Goal: Task Accomplishment & Management: Use online tool/utility

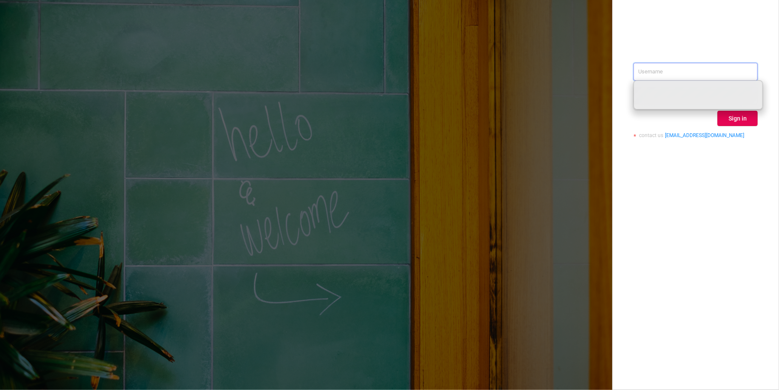
paste input "[PERSON_NAME][EMAIL_ADDRESS][DOMAIN_NAME]"
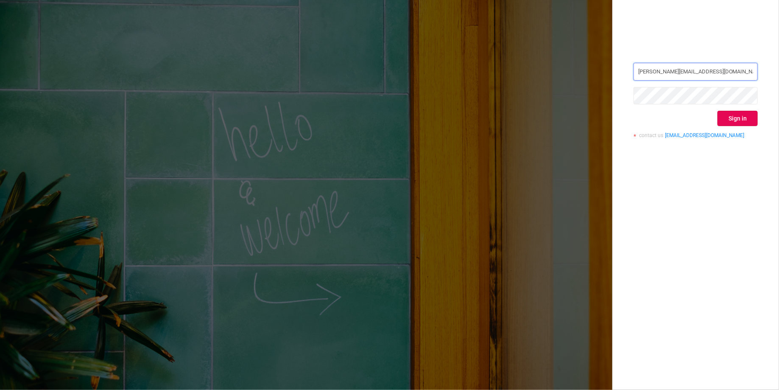
type input "[PERSON_NAME][EMAIL_ADDRESS][DOMAIN_NAME]"
click at [731, 118] on button "Sign in" at bounding box center [738, 118] width 40 height 15
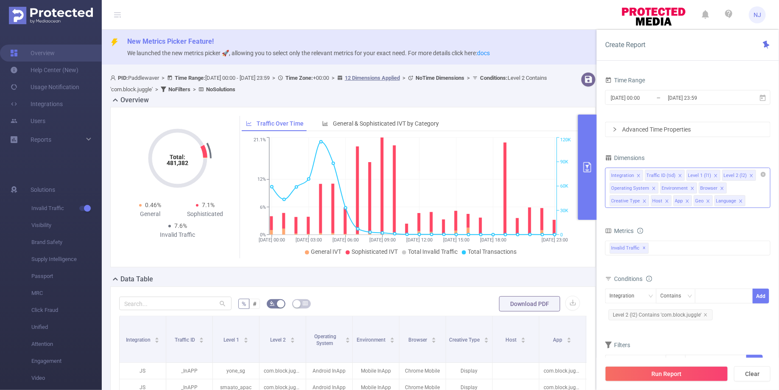
click at [739, 199] on icon "icon: close" at bounding box center [741, 201] width 4 height 4
click at [706, 200] on icon "icon: close" at bounding box center [708, 201] width 4 height 4
click at [685, 201] on icon "icon: close" at bounding box center [687, 201] width 4 height 4
click at [651, 199] on li "Host" at bounding box center [661, 200] width 21 height 11
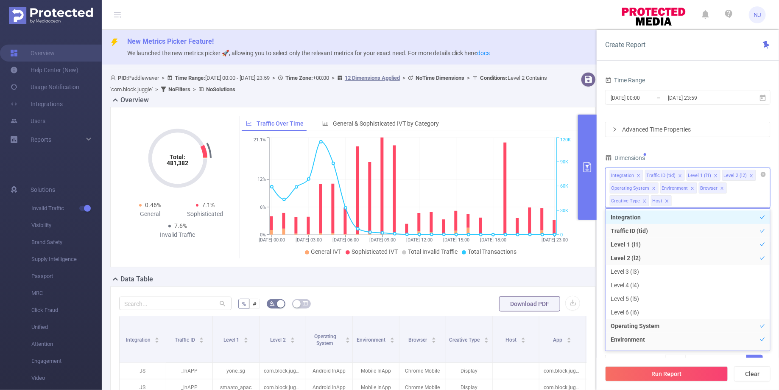
click at [665, 199] on icon "icon: close" at bounding box center [666, 200] width 3 height 3
click at [626, 199] on div "Integration Traffic ID (tid) Level 1 (l1) Level 2 (l2) Operating System Environ…" at bounding box center [687, 188] width 165 height 40
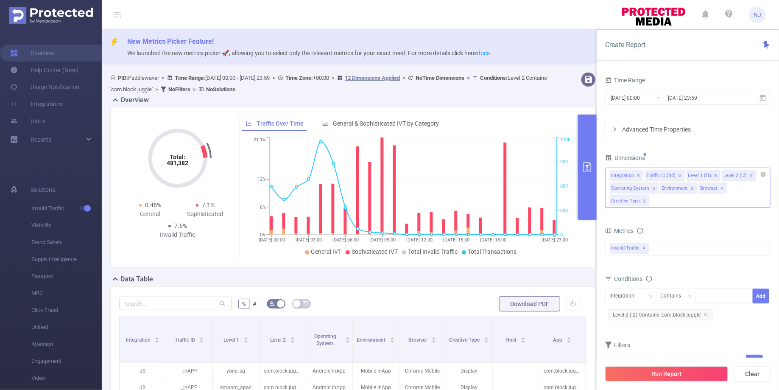
click at [647, 199] on icon "icon: close" at bounding box center [644, 201] width 4 height 4
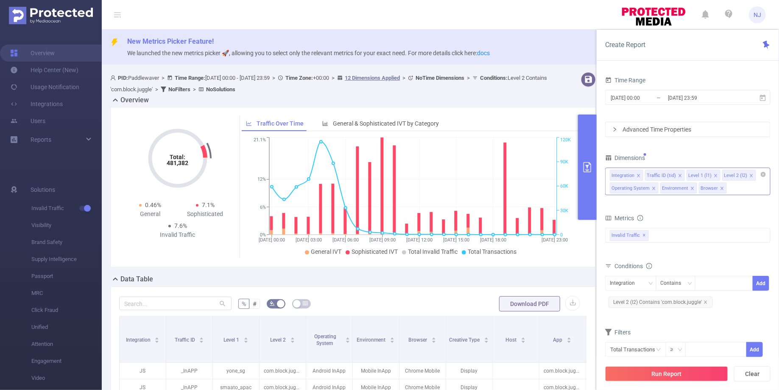
click at [720, 187] on icon "icon: close" at bounding box center [722, 188] width 4 height 4
click at [690, 187] on icon "icon: close" at bounding box center [692, 188] width 4 height 4
click at [652, 188] on icon "icon: close" at bounding box center [654, 188] width 4 height 4
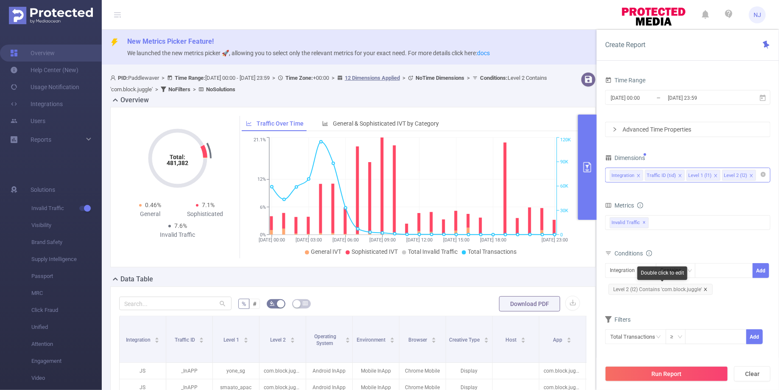
click at [704, 288] on icon "icon: close" at bounding box center [706, 289] width 4 height 4
click at [633, 270] on div "Integration" at bounding box center [625, 270] width 31 height 14
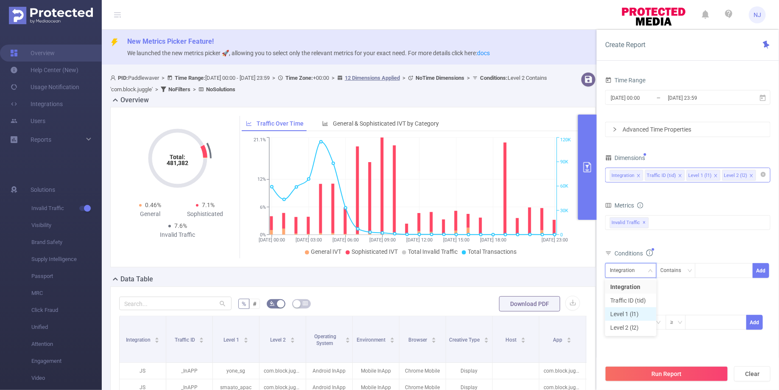
click at [626, 313] on li "Level 1 (l1)" at bounding box center [630, 314] width 51 height 14
click at [723, 264] on div at bounding box center [724, 270] width 49 height 14
paste input "smaato_apac"
type input "smaato_apac"
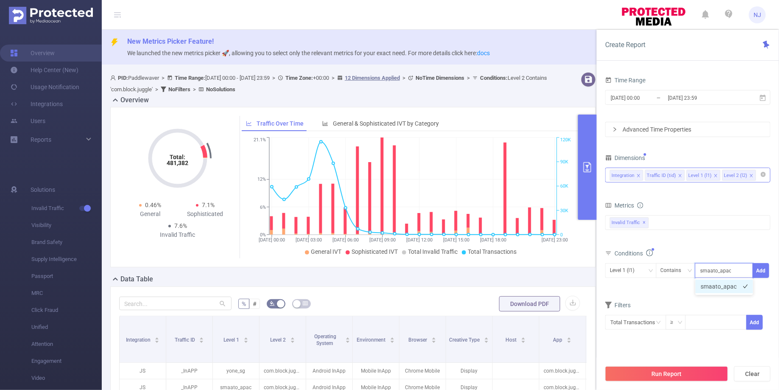
click at [718, 288] on li "smaato_apac" at bounding box center [725, 286] width 58 height 14
click at [766, 271] on button "Add" at bounding box center [761, 270] width 17 height 15
click at [637, 96] on input "[DATE] 00:00" at bounding box center [644, 97] width 69 height 11
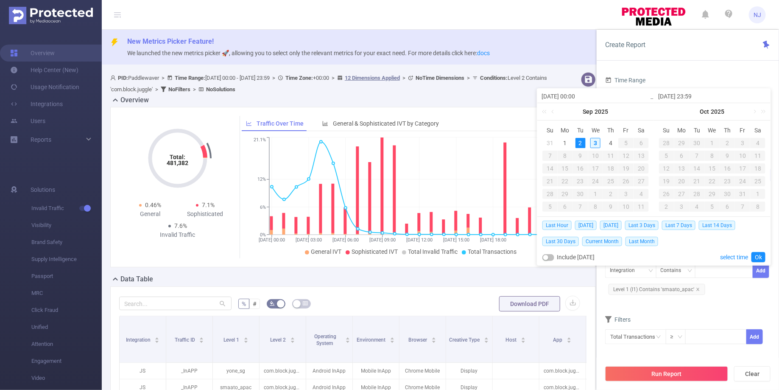
click at [596, 142] on div "3" at bounding box center [595, 143] width 10 height 10
type input "[DATE] 00:00"
type input "[DATE] 23:59"
type input "[DATE] 00:00"
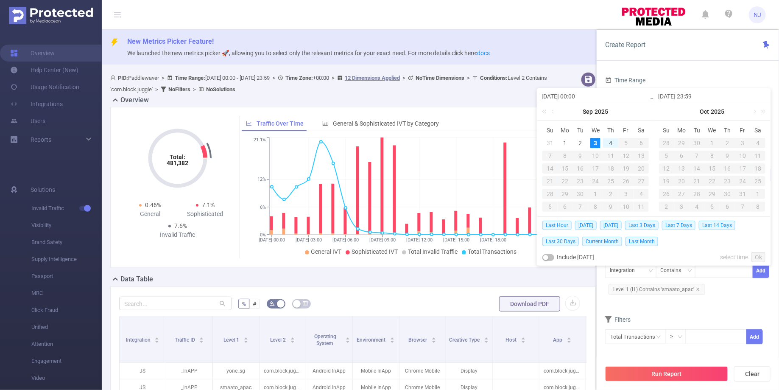
type input "[DATE] 23:59"
click at [757, 257] on link "Ok" at bounding box center [758, 257] width 14 height 10
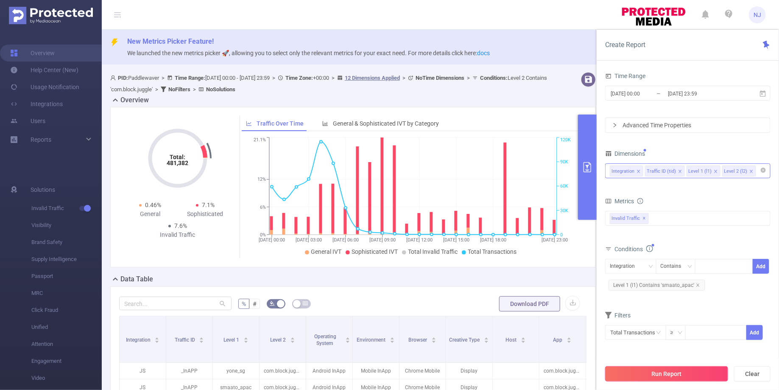
click at [646, 374] on button "Run Report" at bounding box center [666, 373] width 123 height 15
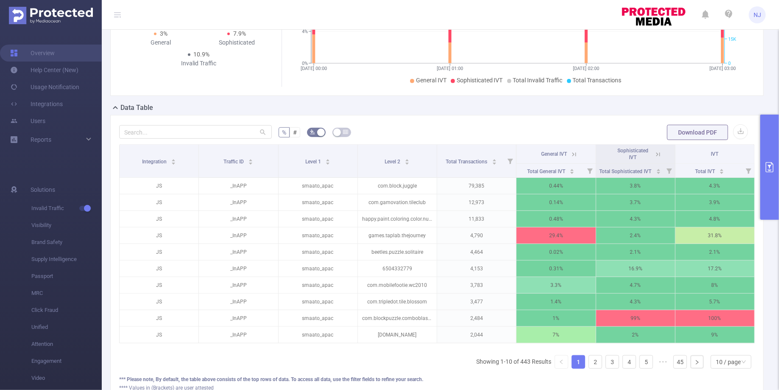
scroll to position [166, 0]
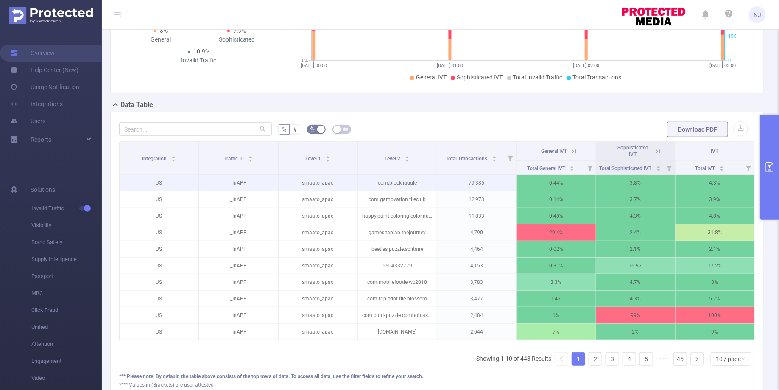
click at [481, 188] on p "79,385" at bounding box center [476, 183] width 79 height 16
copy p "79,385"
